Goal: Task Accomplishment & Management: Use online tool/utility

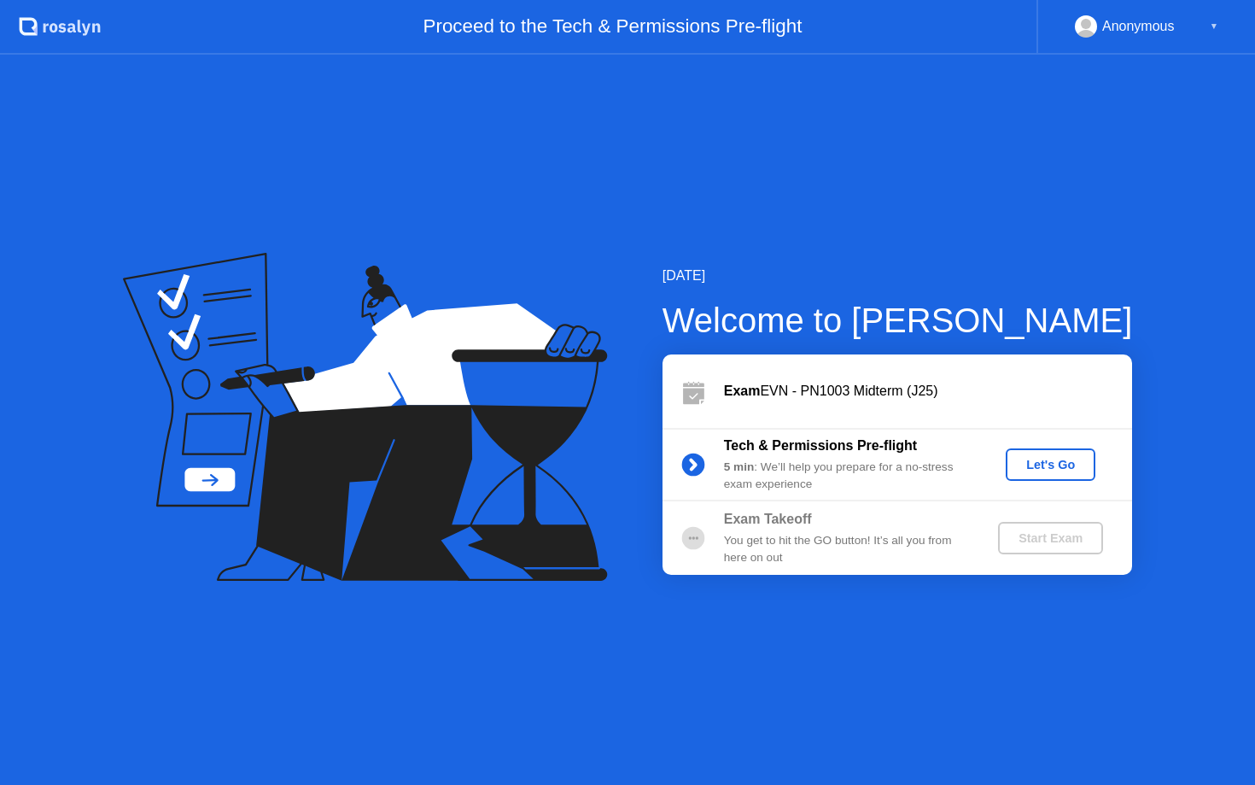
click at [1039, 470] on div "Let's Go" at bounding box center [1051, 465] width 76 height 14
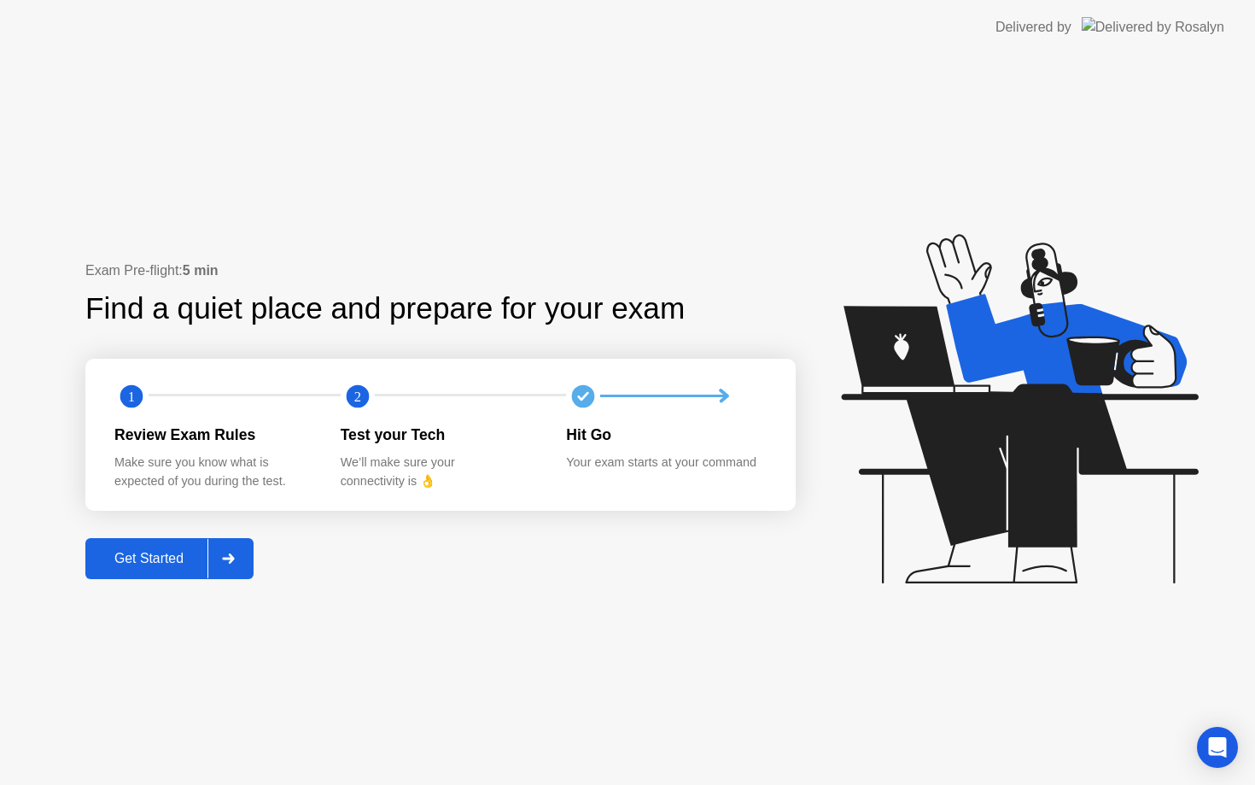
click at [166, 551] on div "Get Started" at bounding box center [149, 558] width 117 height 15
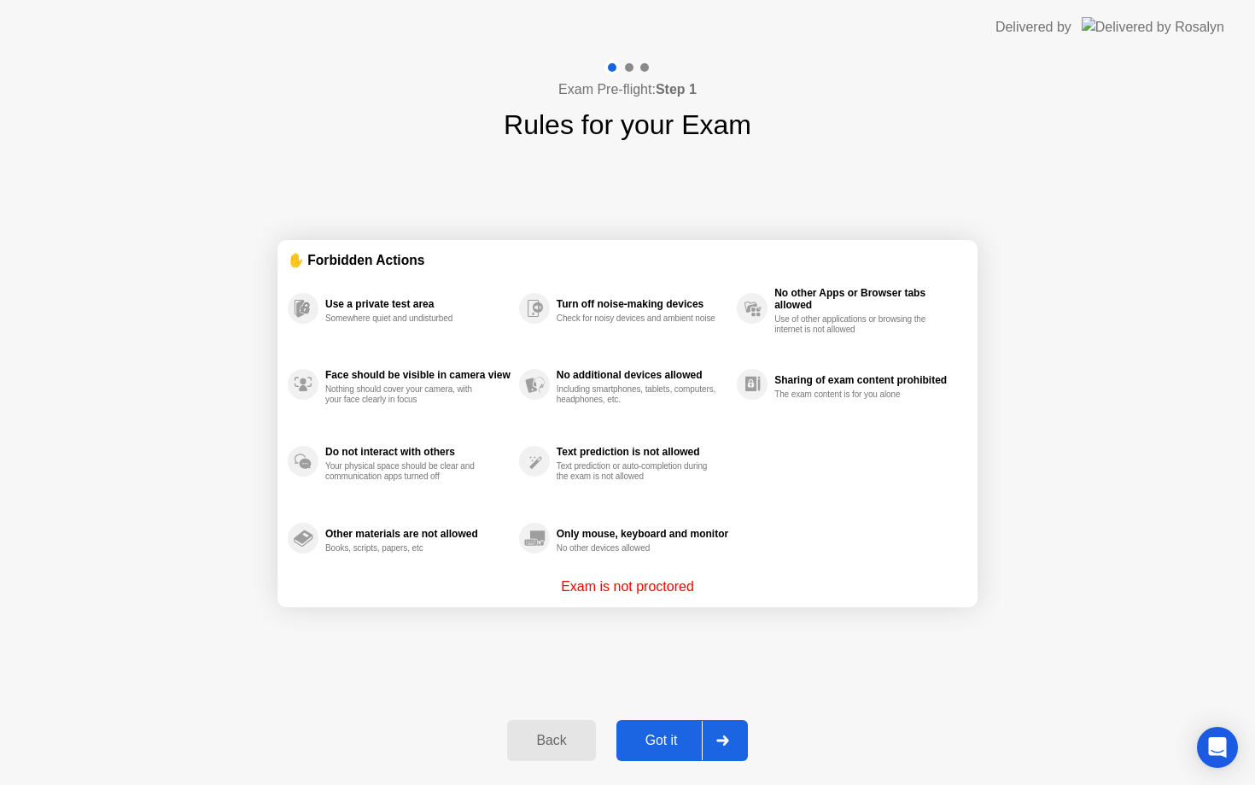
click at [669, 751] on button "Got it" at bounding box center [681, 740] width 131 height 41
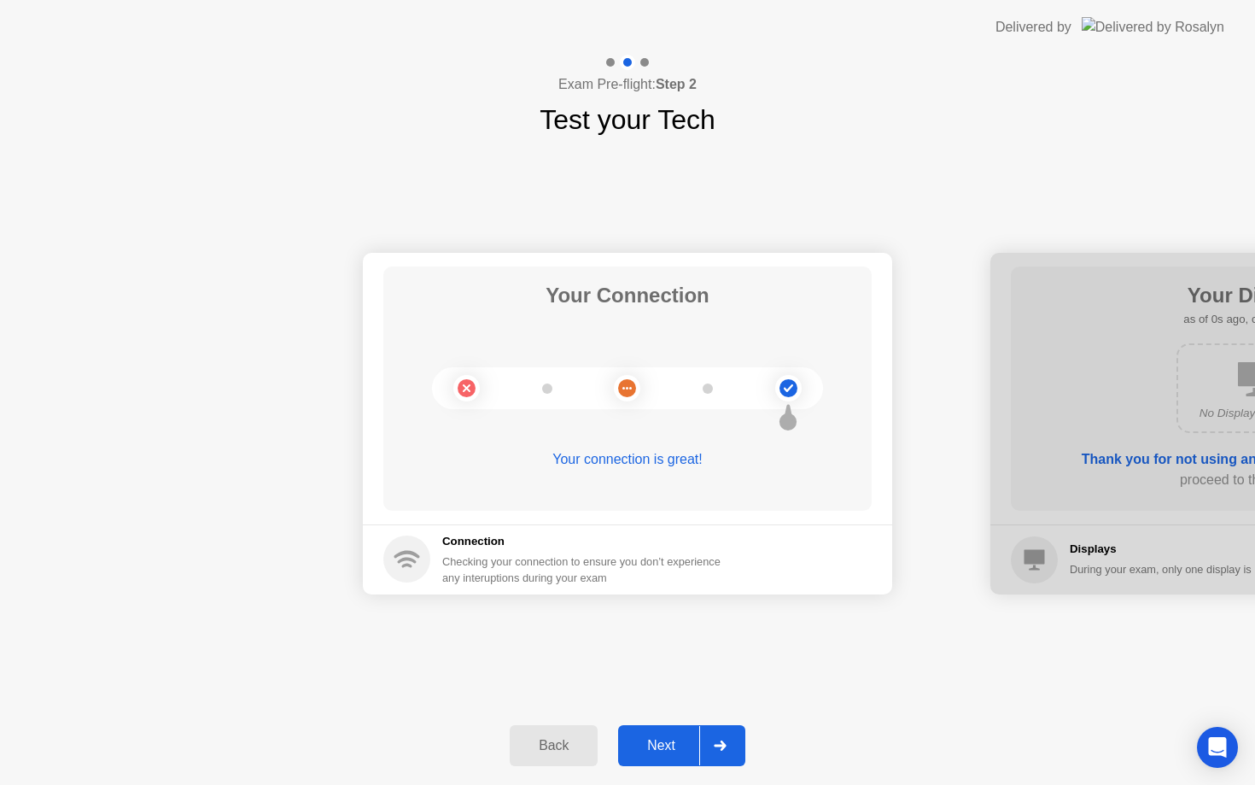
click at [669, 751] on div "Next" at bounding box center [661, 745] width 76 height 15
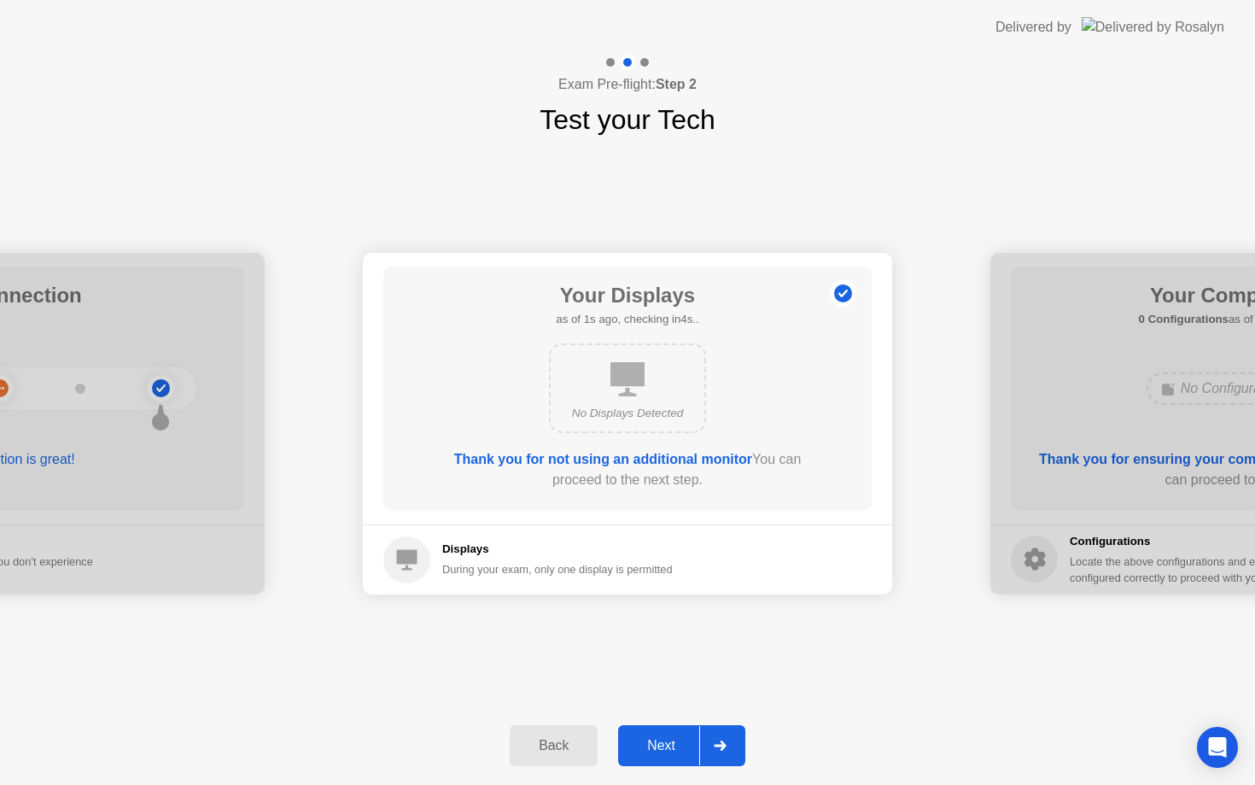
click at [669, 751] on div "Next" at bounding box center [661, 745] width 76 height 15
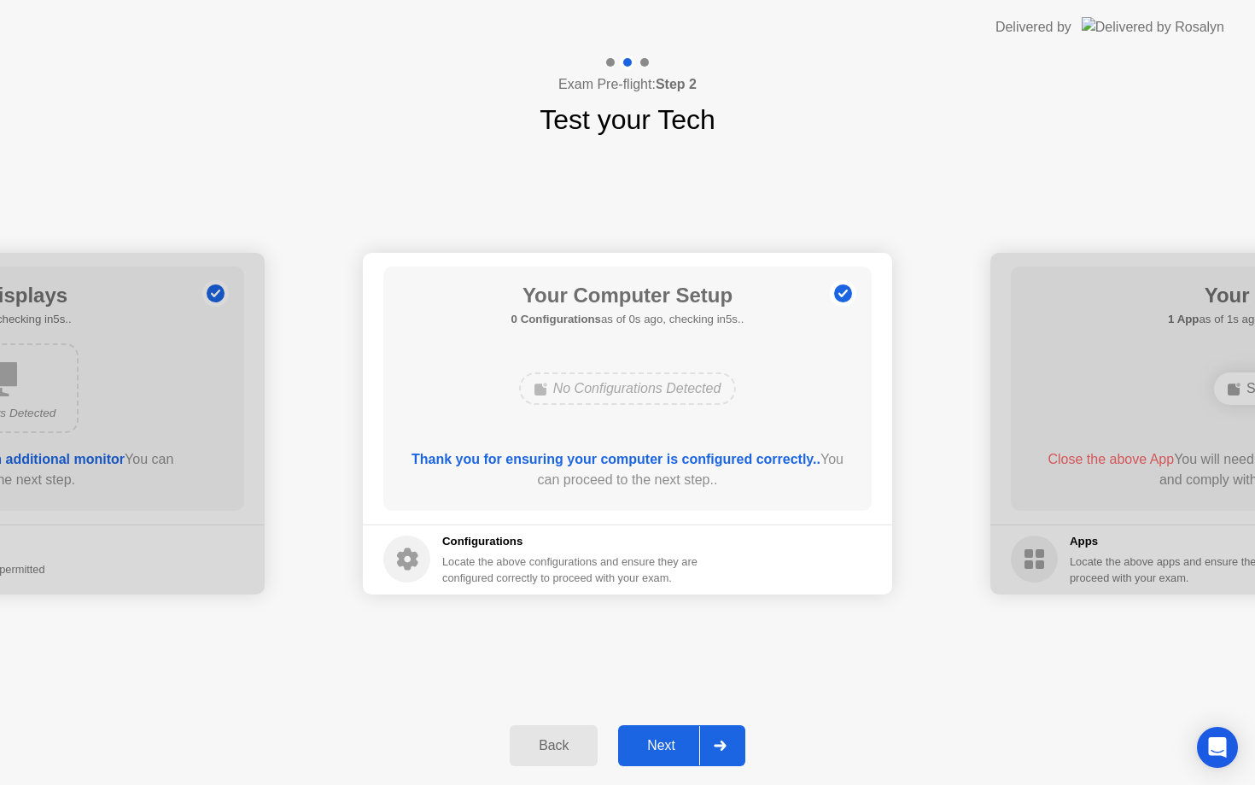
click at [669, 751] on div "Next" at bounding box center [661, 745] width 76 height 15
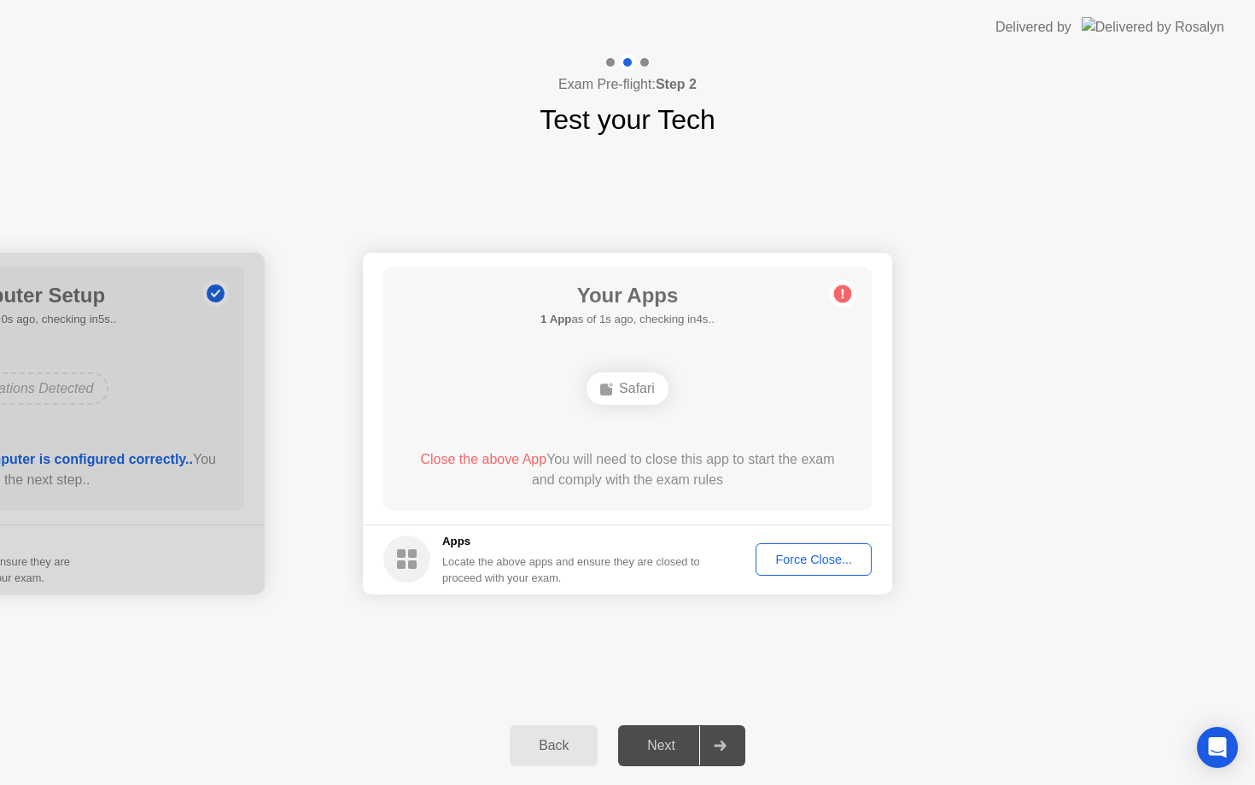
click at [788, 557] on div "Force Close..." at bounding box center [814, 559] width 104 height 14
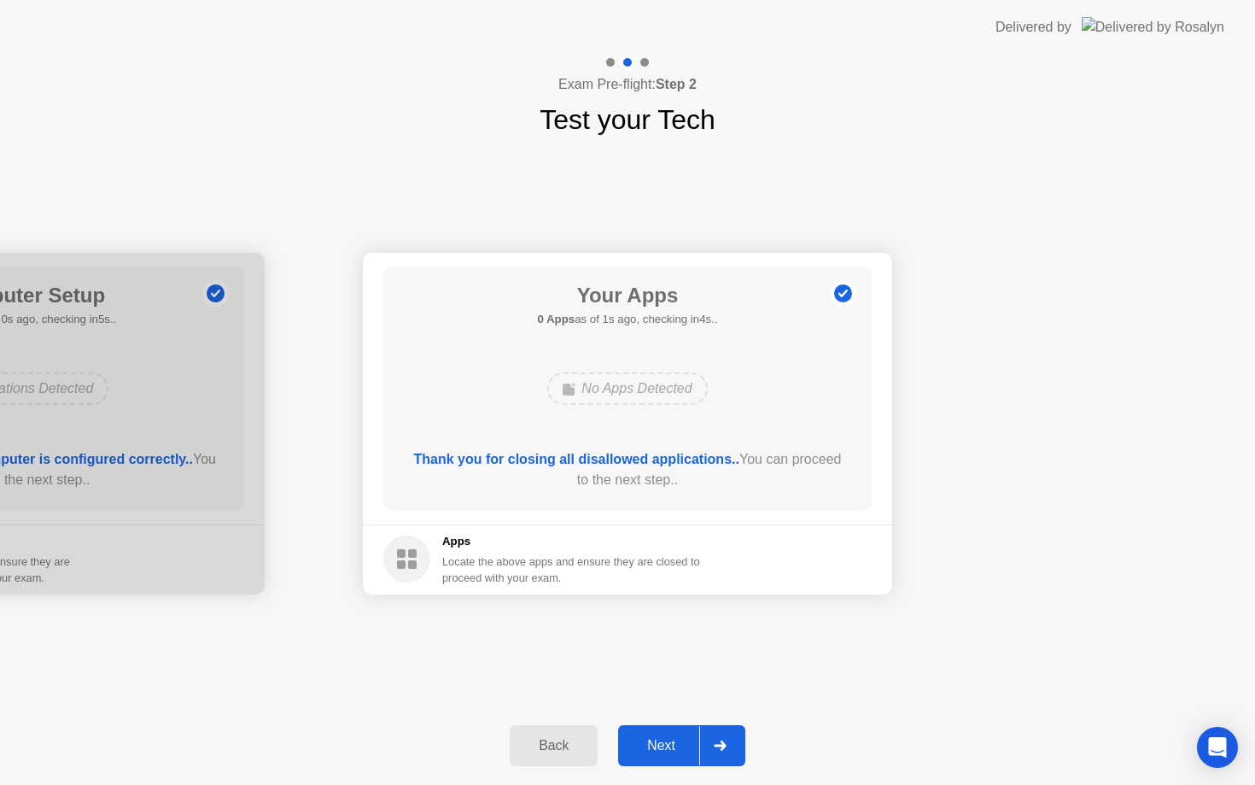
click at [670, 749] on div "Next" at bounding box center [661, 745] width 76 height 15
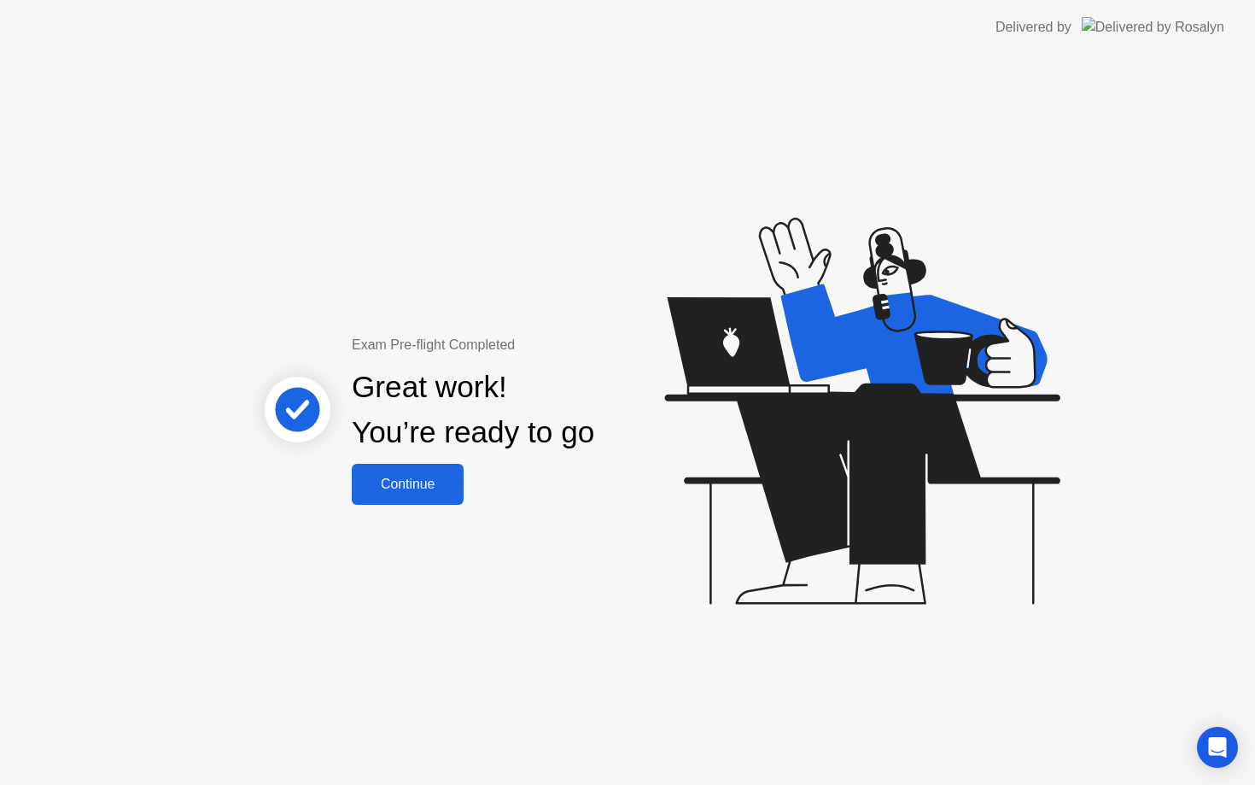
click at [417, 492] on div "Continue" at bounding box center [408, 483] width 102 height 15
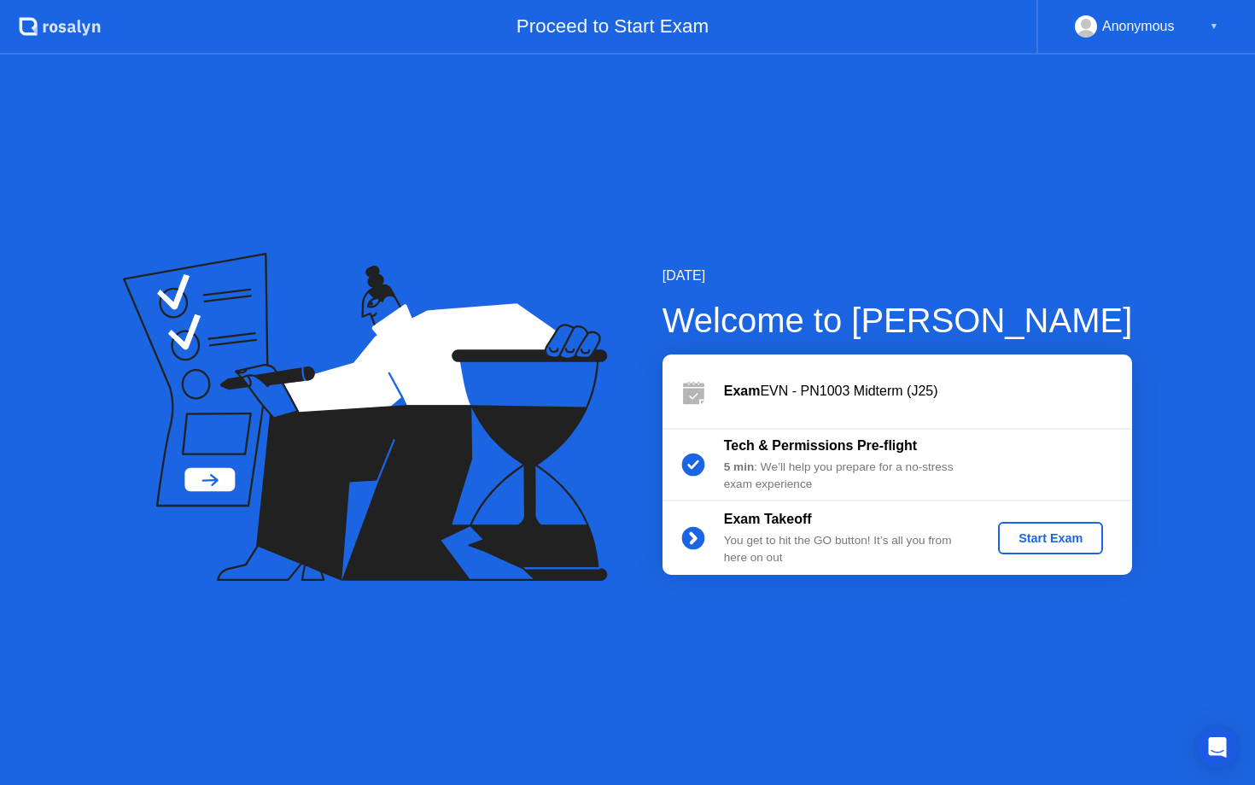
click at [1089, 522] on button "Start Exam" at bounding box center [1050, 538] width 105 height 32
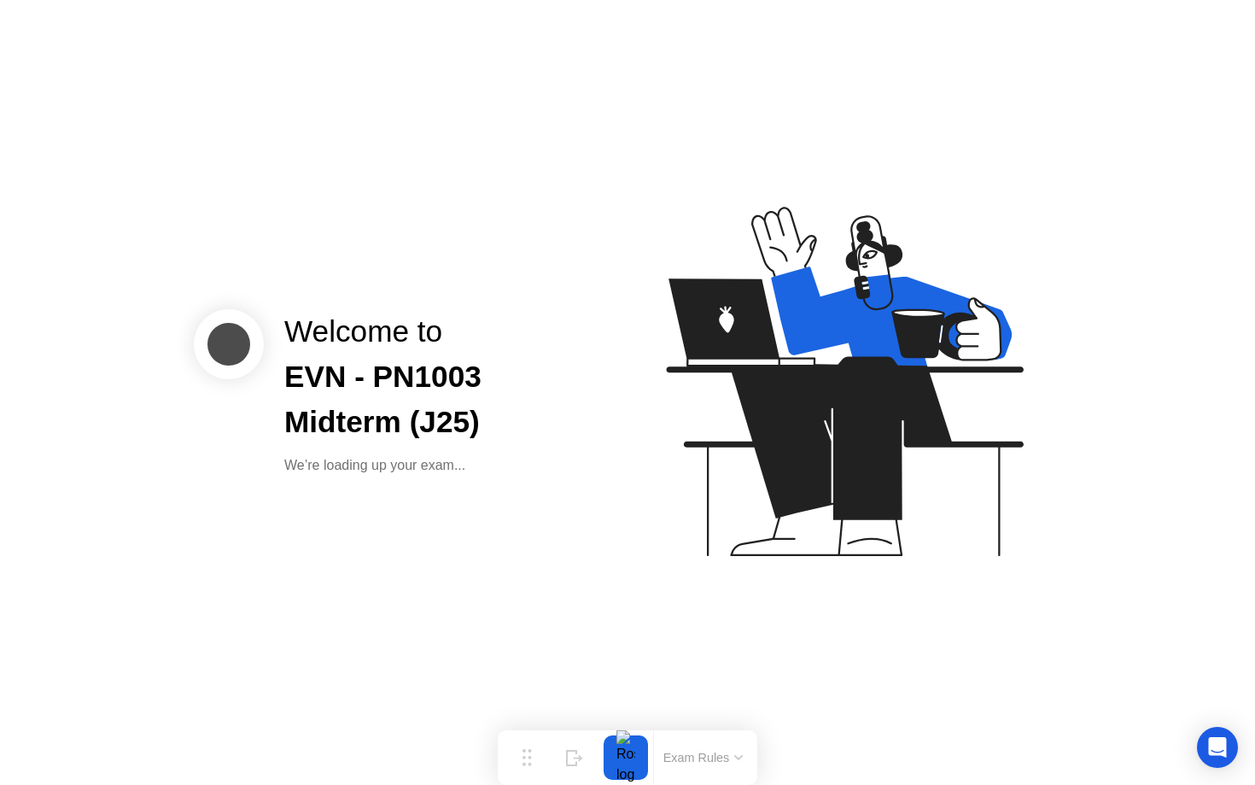
click at [728, 453] on icon at bounding box center [841, 389] width 441 height 437
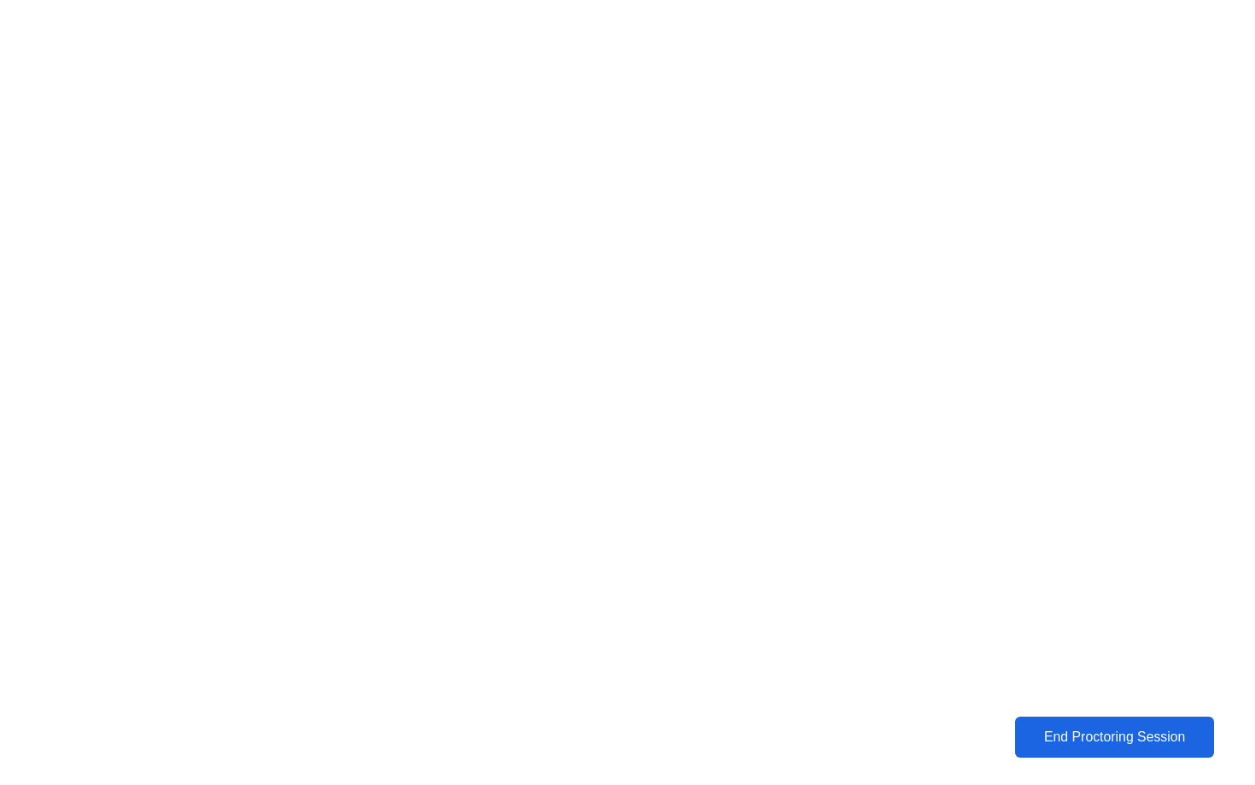
click at [1072, 737] on div "End Proctoring Session" at bounding box center [1115, 736] width 190 height 15
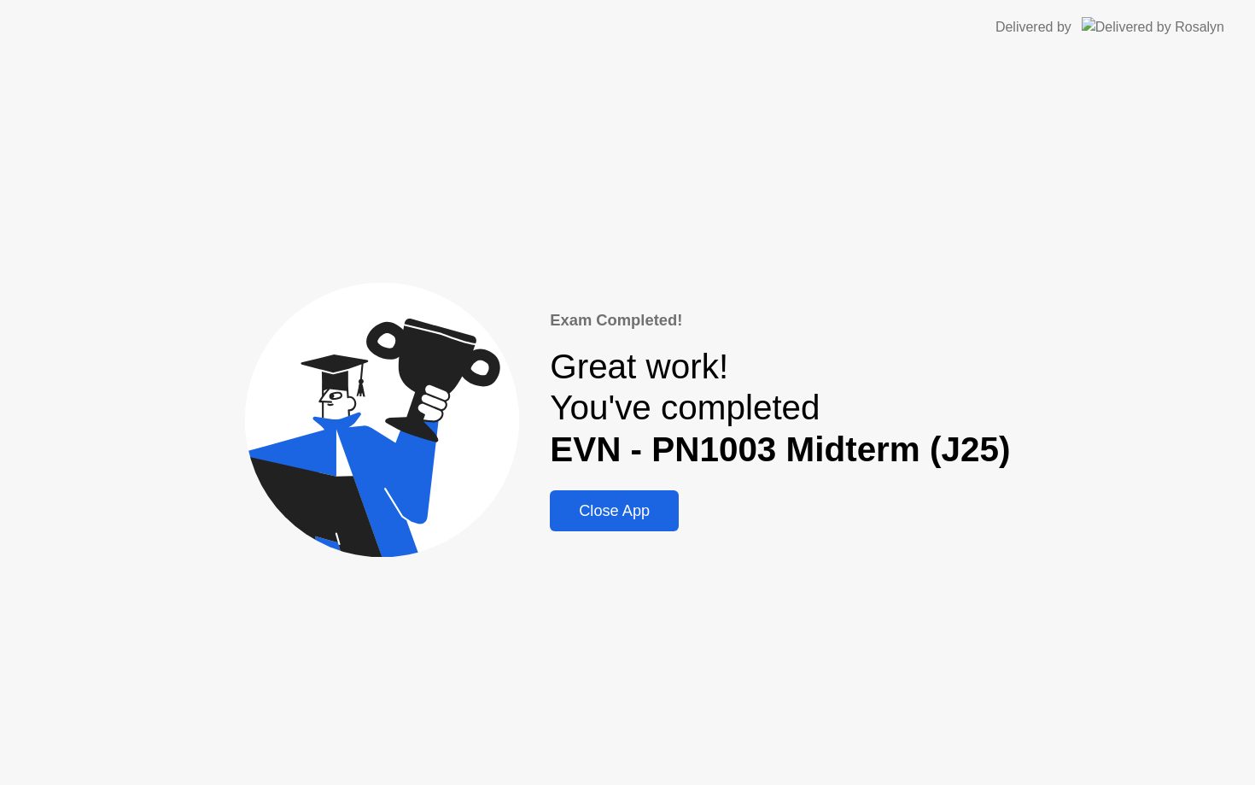
click at [628, 524] on button "Close App" at bounding box center [614, 510] width 129 height 41
